Goal: Transaction & Acquisition: Register for event/course

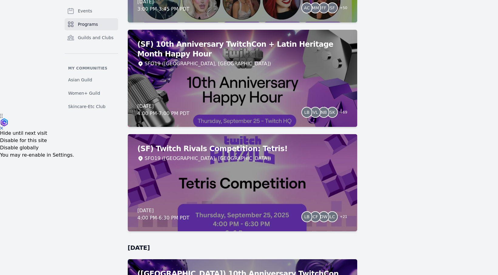
scroll to position [19, 0]
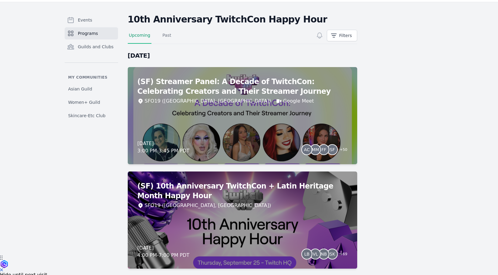
click at [259, 193] on h2 "(SF) 10th Anniversary TwitchCon + Latin Heritage Month Happy Hour" at bounding box center [243, 190] width 210 height 19
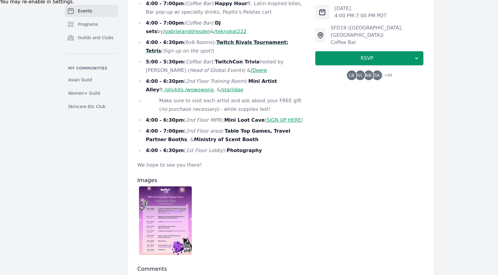
scroll to position [362, 0]
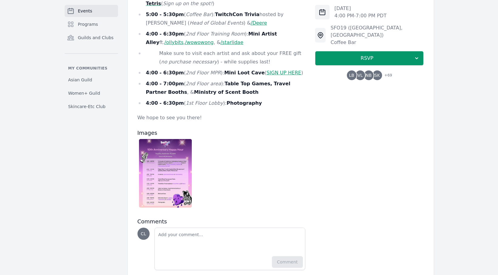
click at [141, 152] on img at bounding box center [165, 173] width 53 height 69
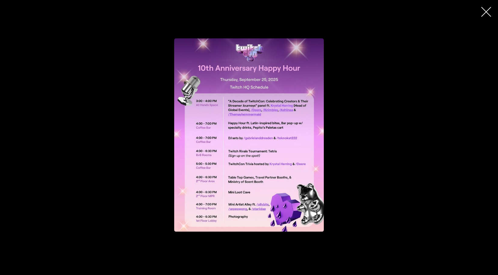
click at [135, 138] on div "button" at bounding box center [249, 134] width 289 height 193
click at [486, 12] on icon "button" at bounding box center [487, 12] width 10 height 10
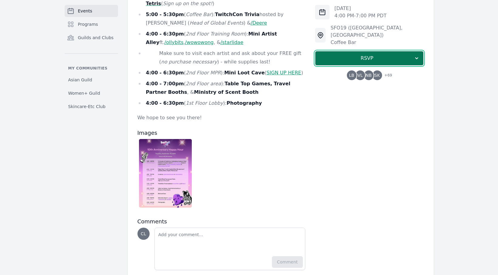
click at [357, 56] on button "RSVP" at bounding box center [369, 58] width 109 height 15
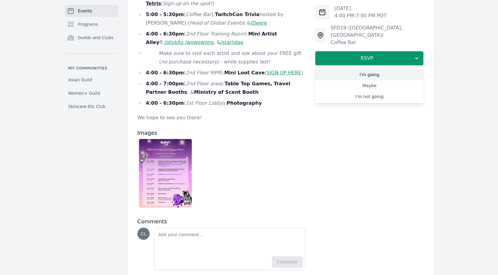
click at [363, 69] on link "I'm going" at bounding box center [369, 74] width 109 height 11
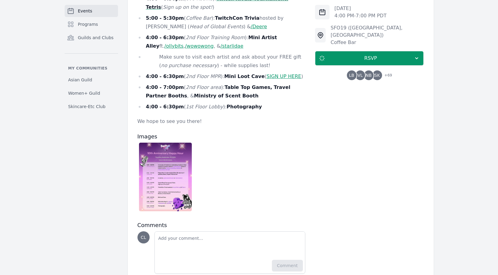
scroll to position [353, 0]
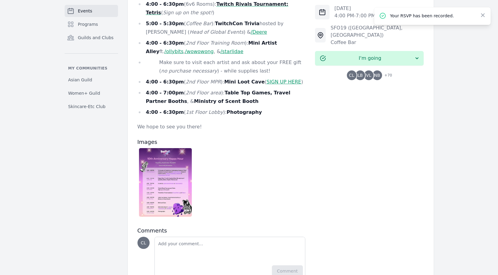
click at [486, 17] on div "Your RSVP has been recorded. Close" at bounding box center [432, 16] width 117 height 18
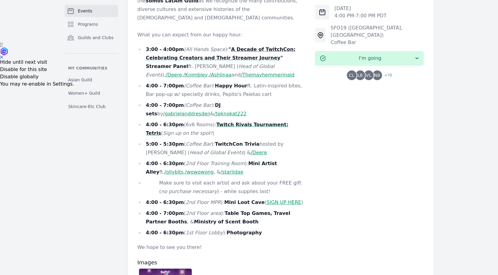
scroll to position [260, 0]
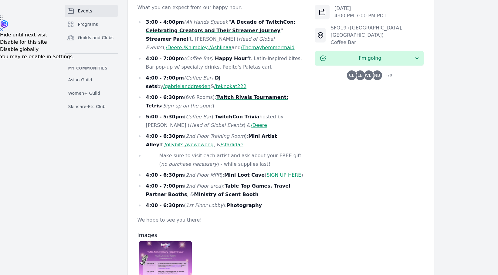
click at [90, 14] on link "Events" at bounding box center [91, 11] width 53 height 12
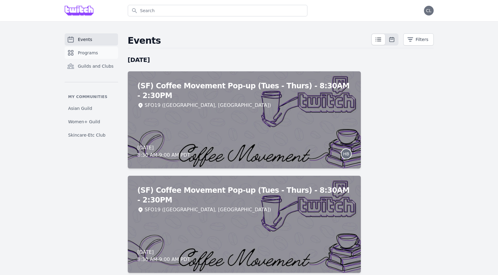
click at [98, 51] on link "Programs" at bounding box center [91, 53] width 53 height 12
